Goal: Navigation & Orientation: Find specific page/section

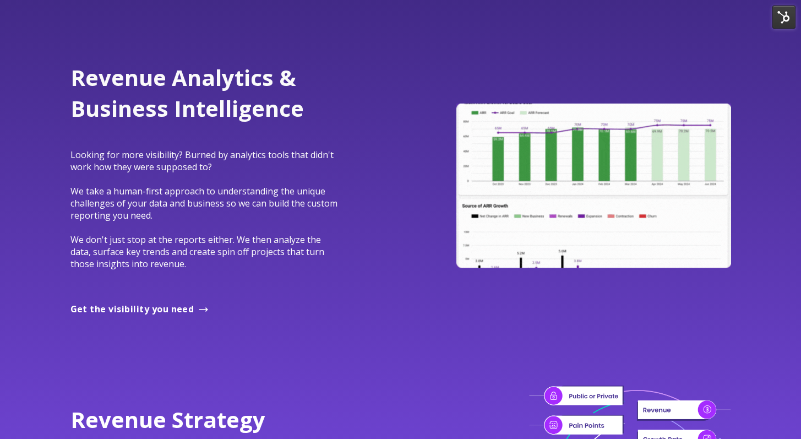
scroll to position [94, 0]
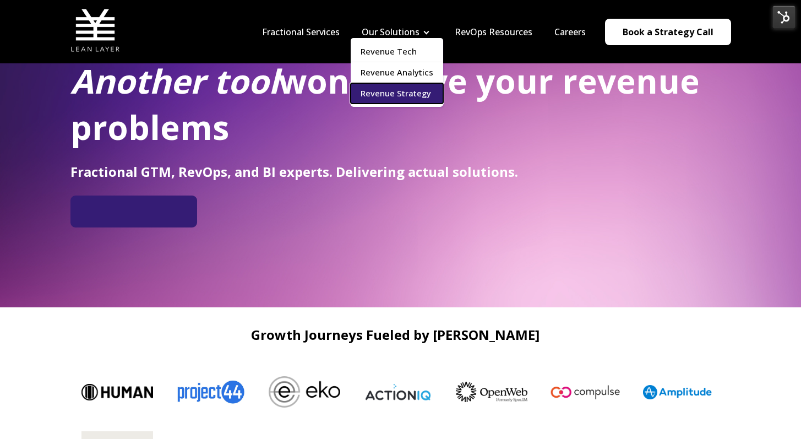
click at [415, 96] on link "Revenue Strategy" at bounding box center [397, 93] width 92 height 20
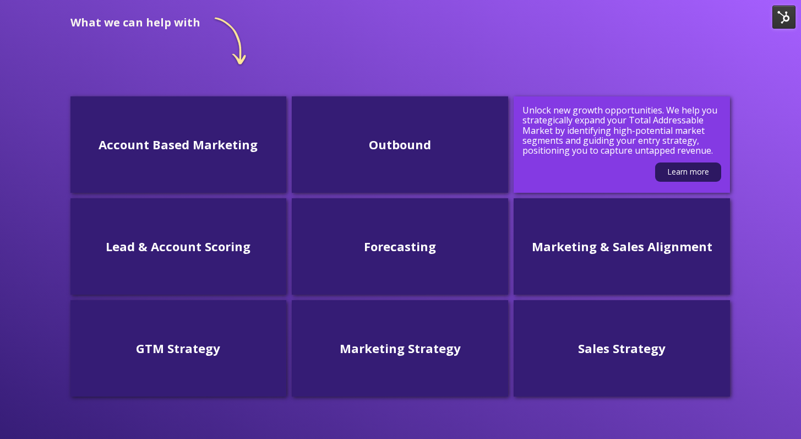
scroll to position [215, 0]
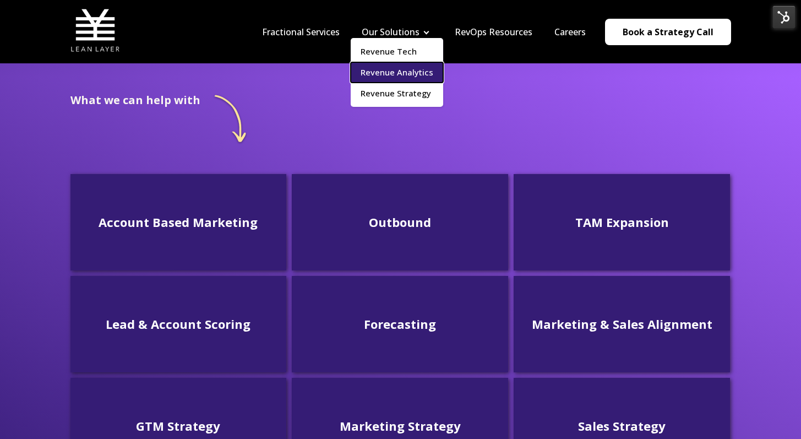
click at [405, 63] on link "Revenue Analytics" at bounding box center [397, 72] width 92 height 20
